Goal: Transaction & Acquisition: Purchase product/service

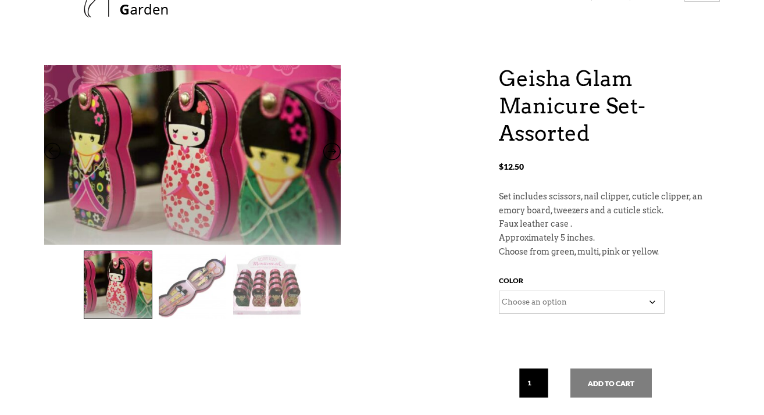
scroll to position [88, 0]
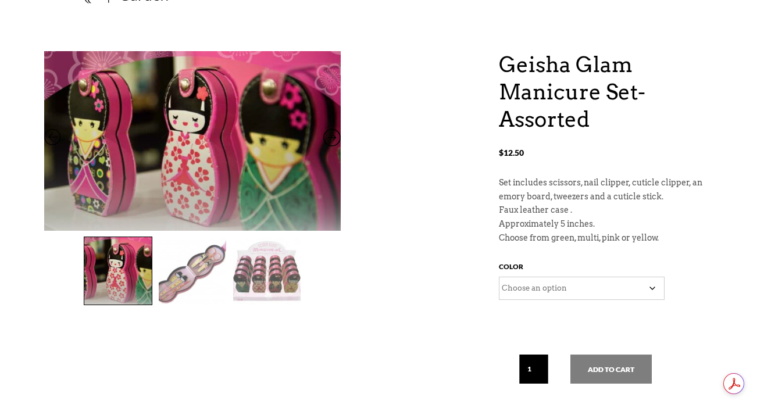
click at [197, 276] on img at bounding box center [192, 270] width 67 height 67
